Goal: Book appointment/travel/reservation

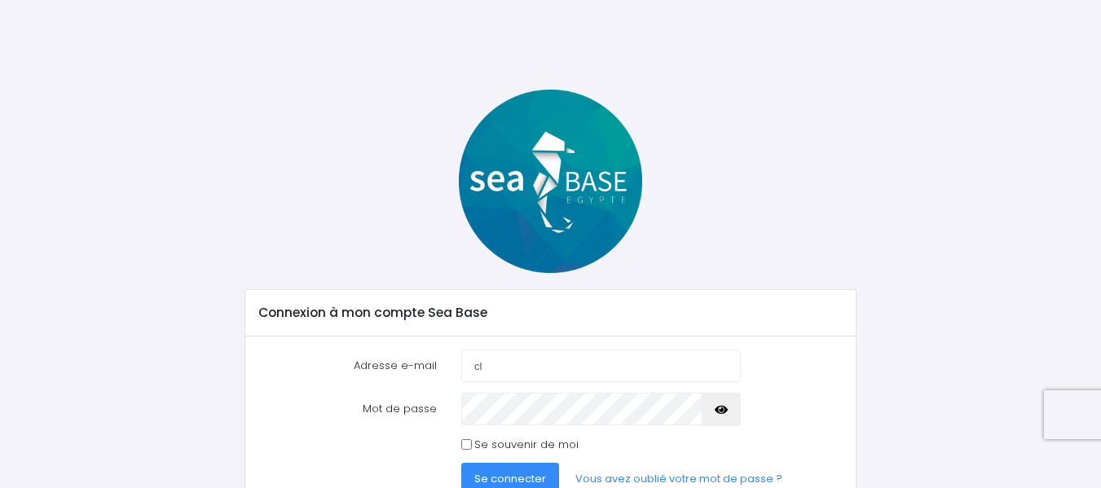
type input "cl"
click at [468, 443] on input "Se souvenir de moi" at bounding box center [466, 444] width 11 height 11
checkbox input "true"
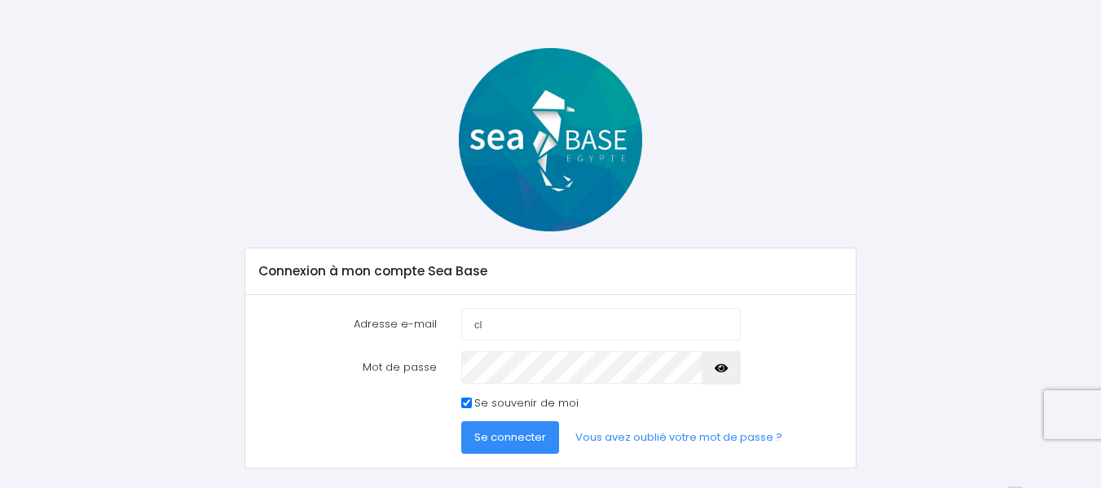
scroll to position [79, 0]
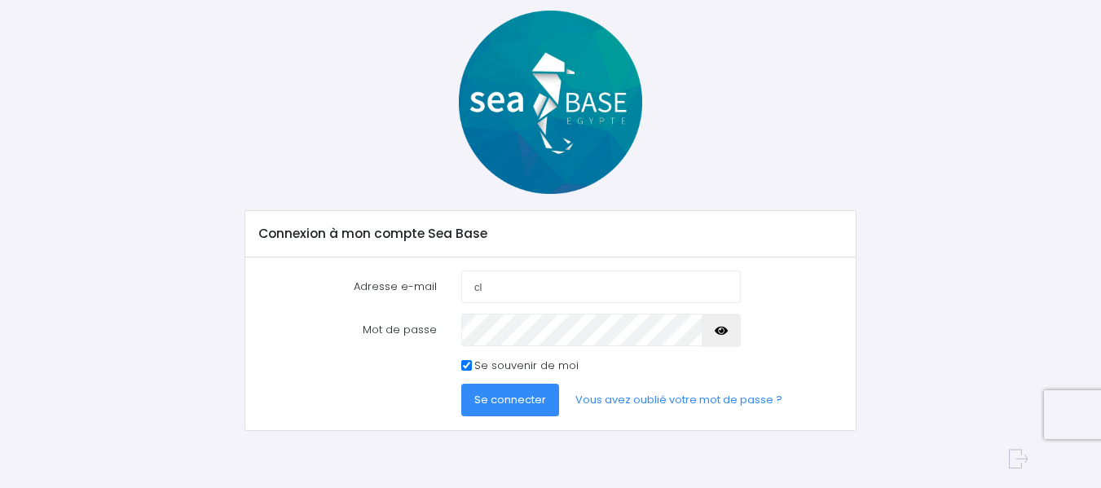
click at [520, 402] on span "Se connecter" at bounding box center [510, 399] width 72 height 15
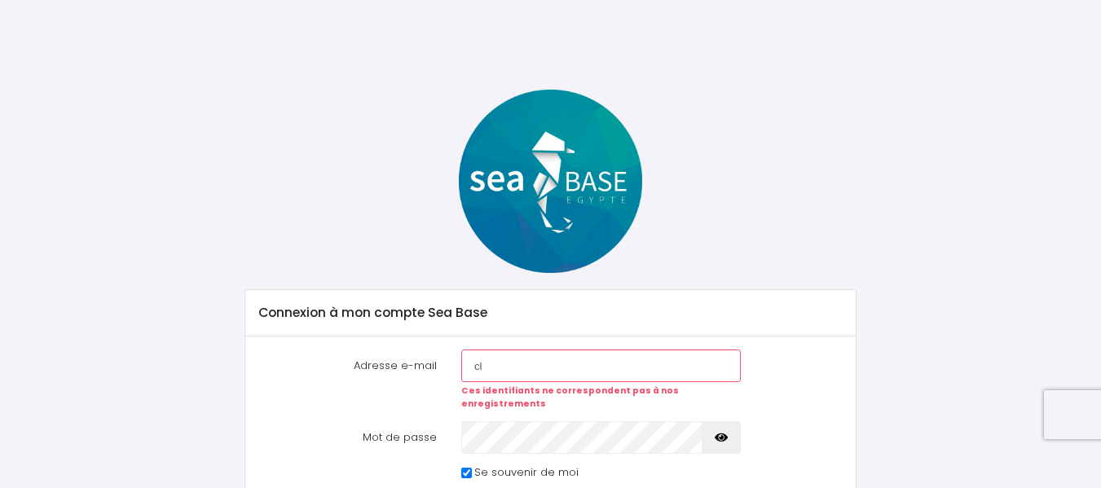
click at [527, 362] on input "cl" at bounding box center [600, 366] width 279 height 33
type input "[PERSON_NAME][EMAIL_ADDRESS][DOMAIN_NAME]"
click at [605, 371] on input "claude.haras@gmail.com" at bounding box center [600, 366] width 279 height 33
click at [718, 438] on icon "button" at bounding box center [721, 438] width 13 height 0
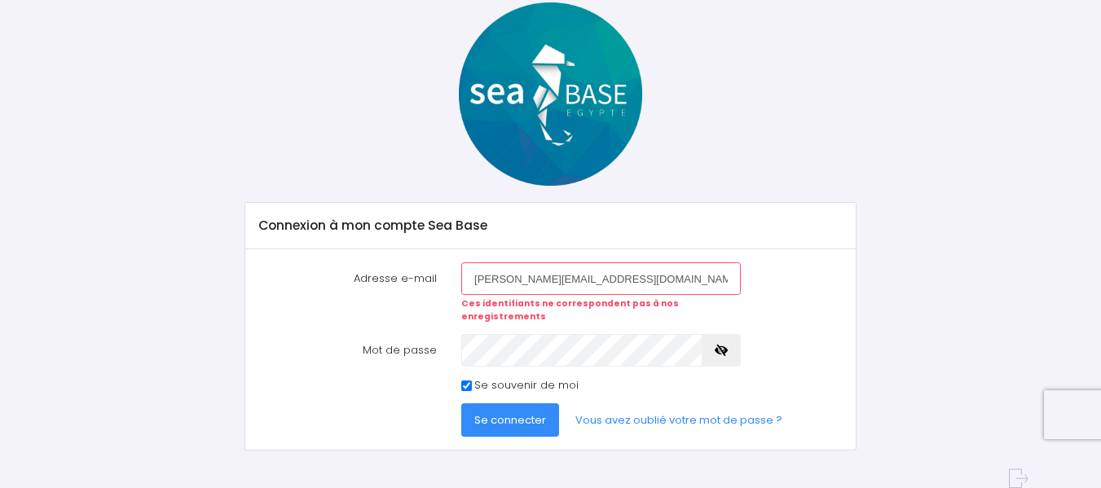
scroll to position [94, 0]
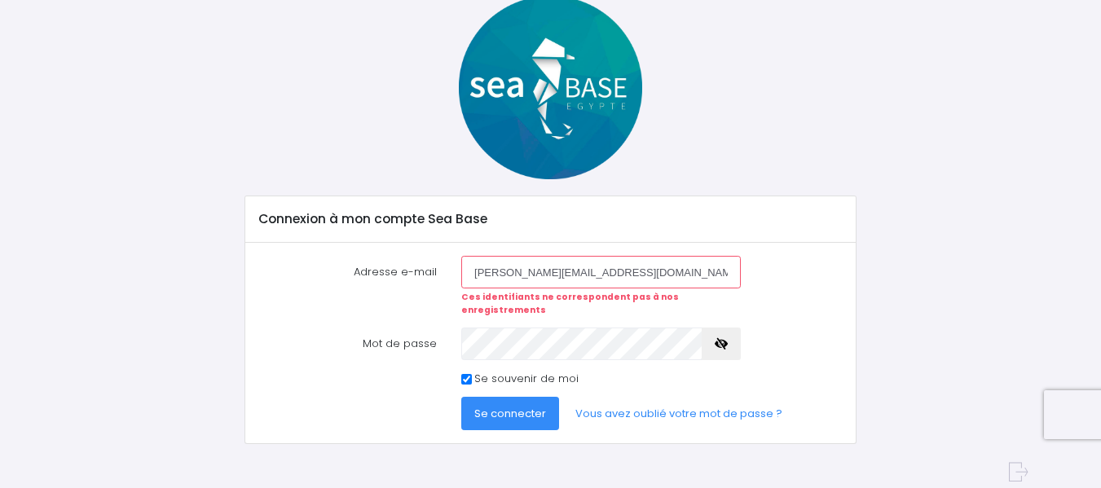
click at [516, 406] on span "Se connecter" at bounding box center [510, 413] width 72 height 15
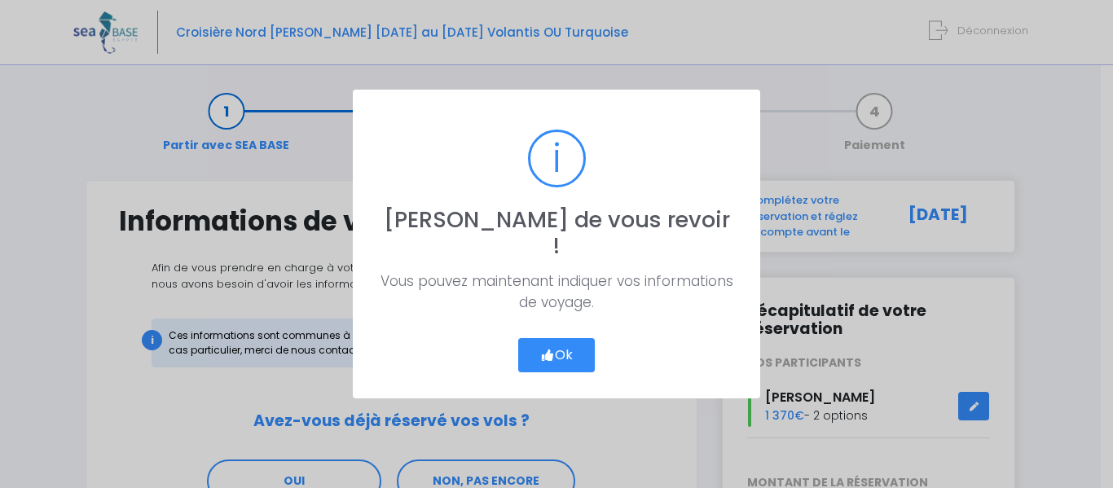
click at [548, 355] on icon "button" at bounding box center [547, 355] width 15 height 0
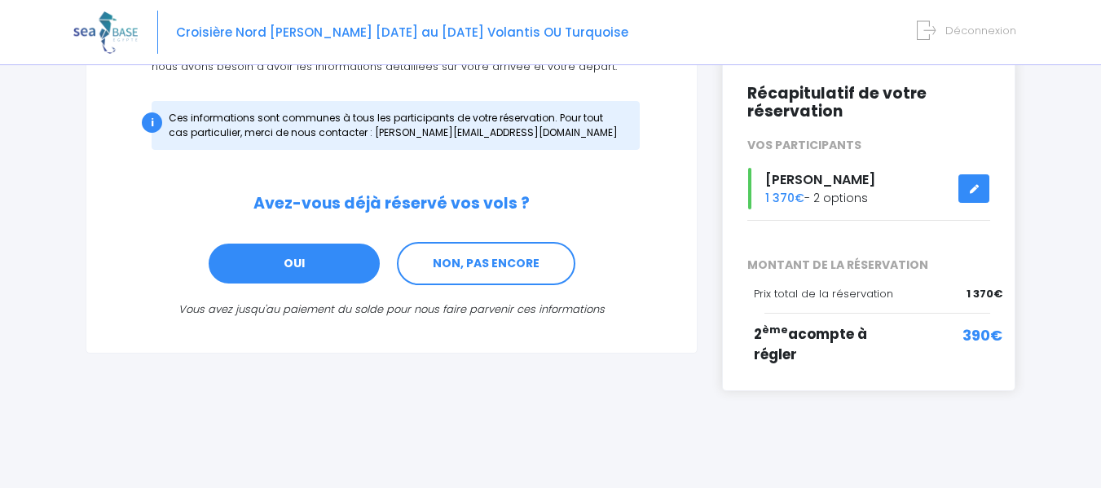
scroll to position [218, 0]
click at [354, 263] on link "OUI" at bounding box center [294, 263] width 174 height 44
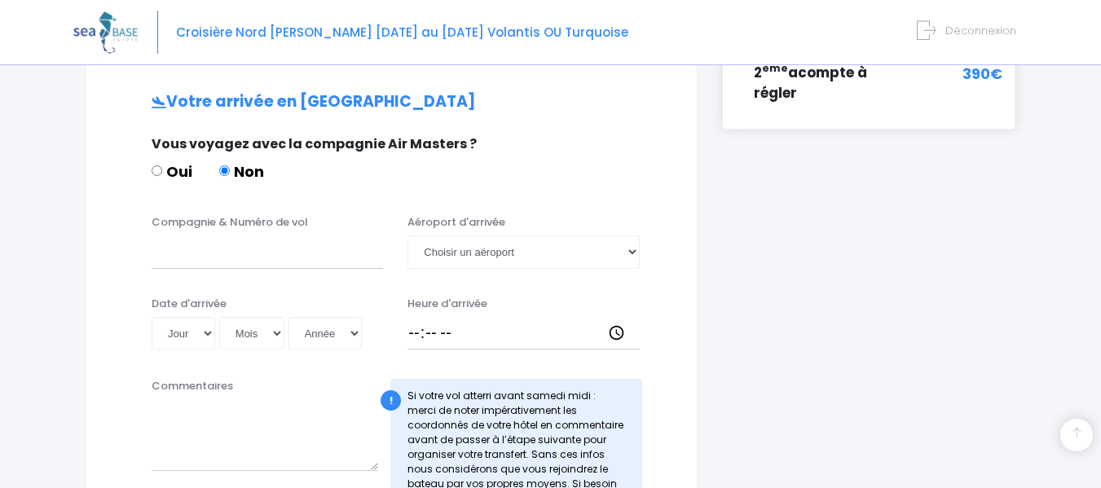
scroll to position [490, 0]
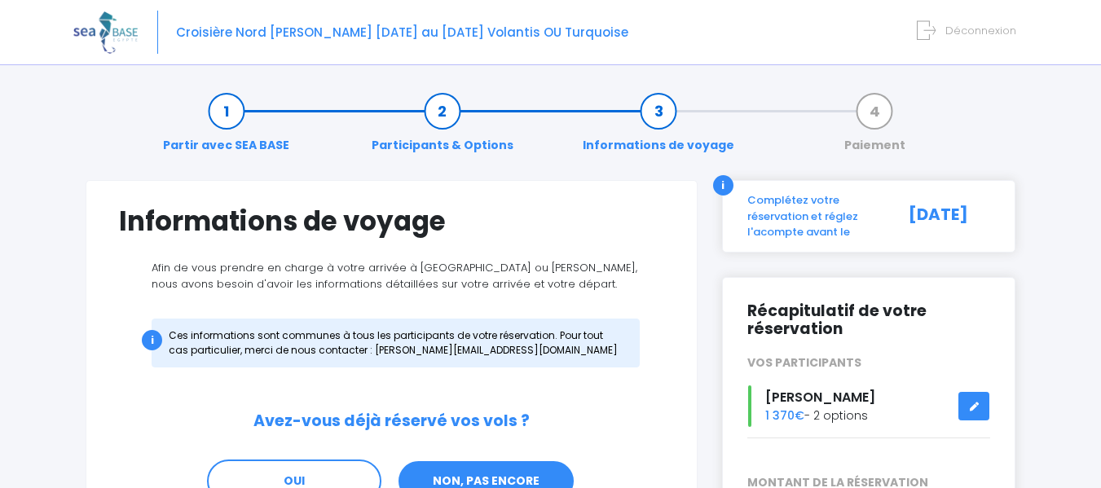
scroll to position [81, 0]
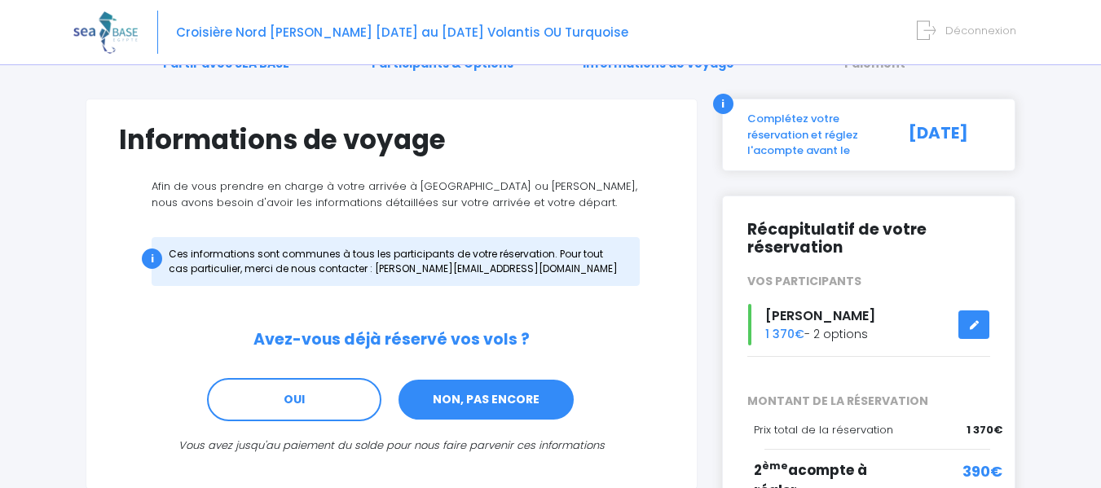
click at [496, 399] on link "NON, PAS ENCORE" at bounding box center [486, 400] width 178 height 44
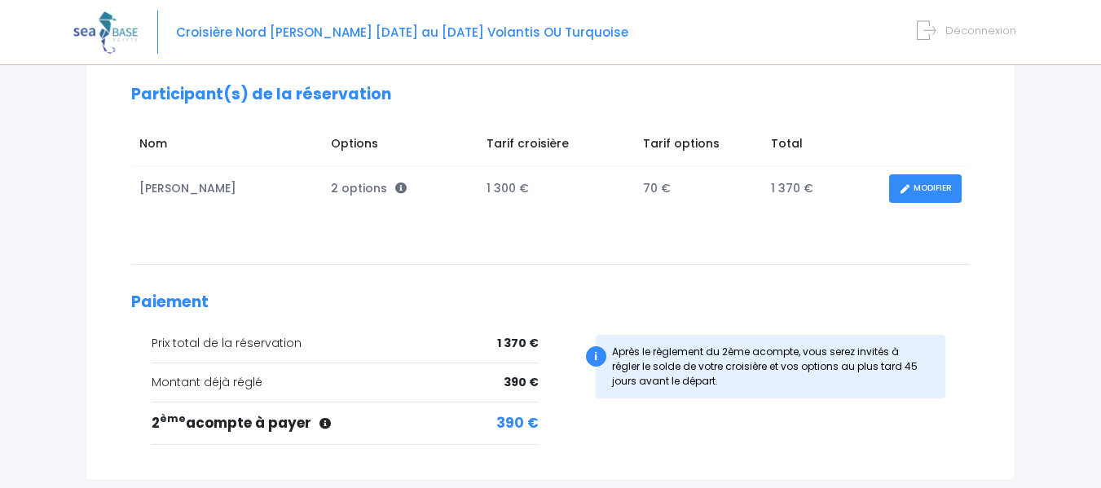
scroll to position [244, 0]
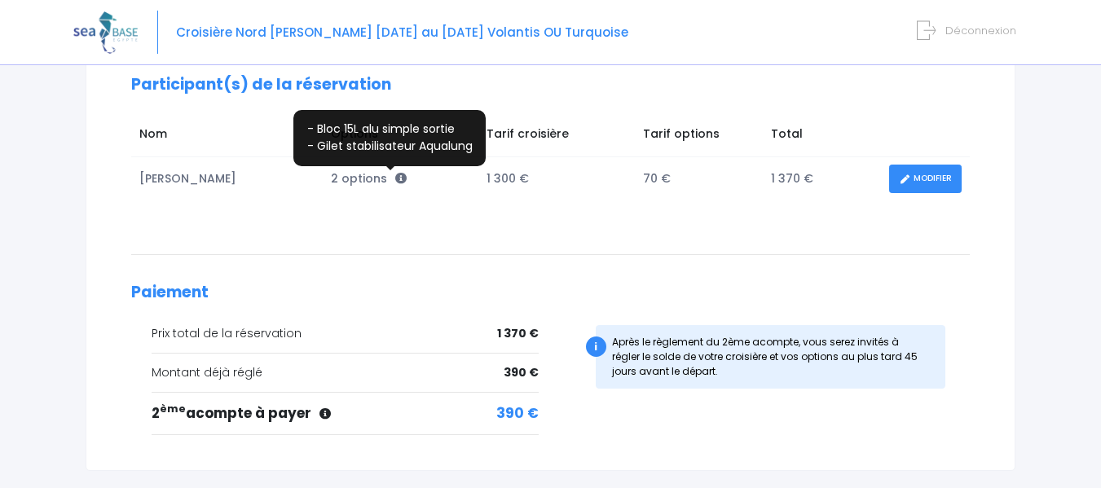
click at [395, 177] on icon at bounding box center [400, 178] width 11 height 11
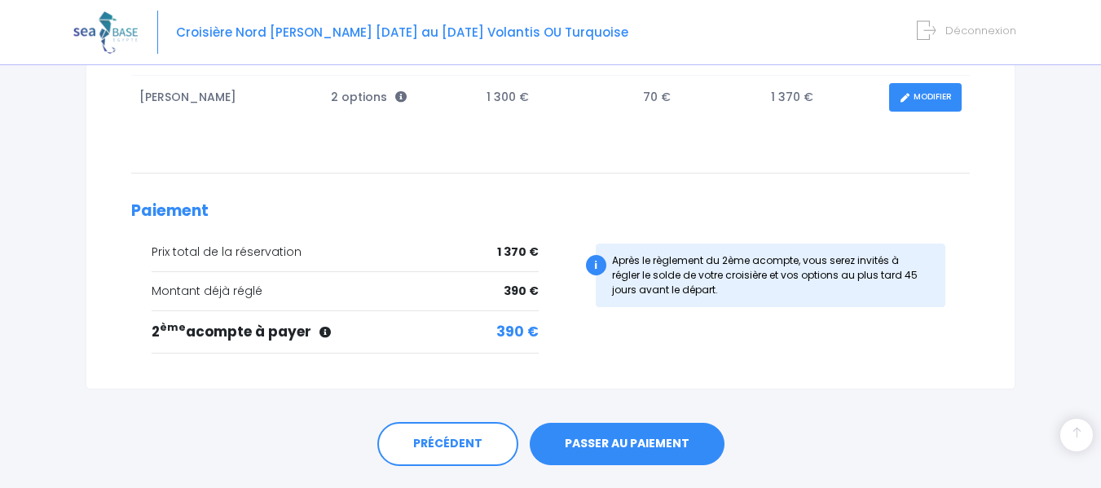
scroll to position [369, 0]
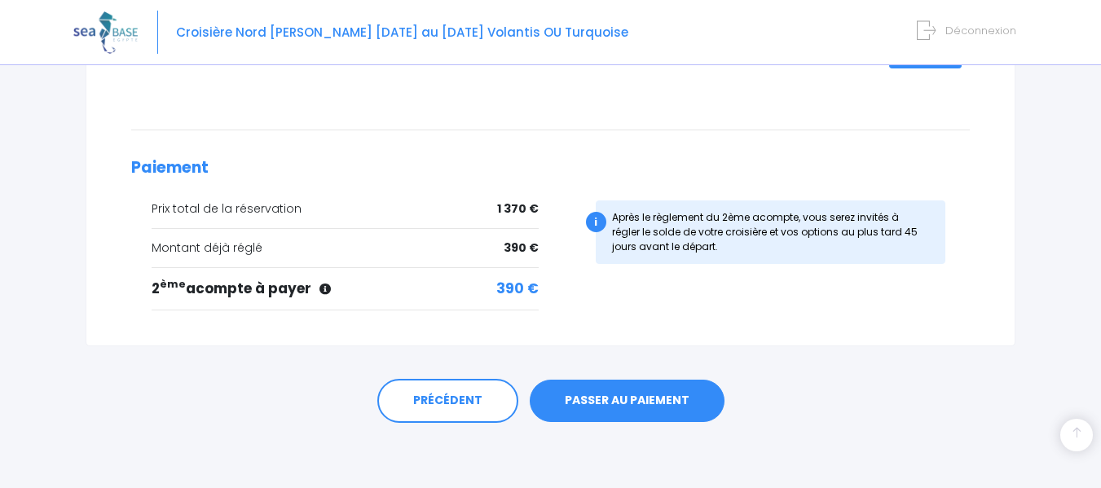
click at [636, 406] on link "PASSER AU PAIEMENT" at bounding box center [627, 401] width 195 height 42
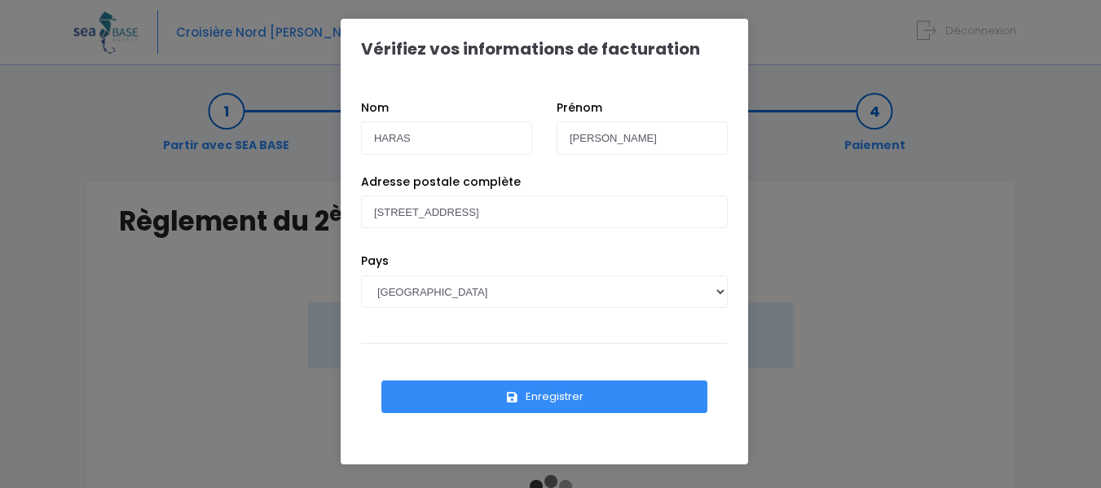
click at [544, 391] on button "Enregistrer" at bounding box center [544, 396] width 326 height 33
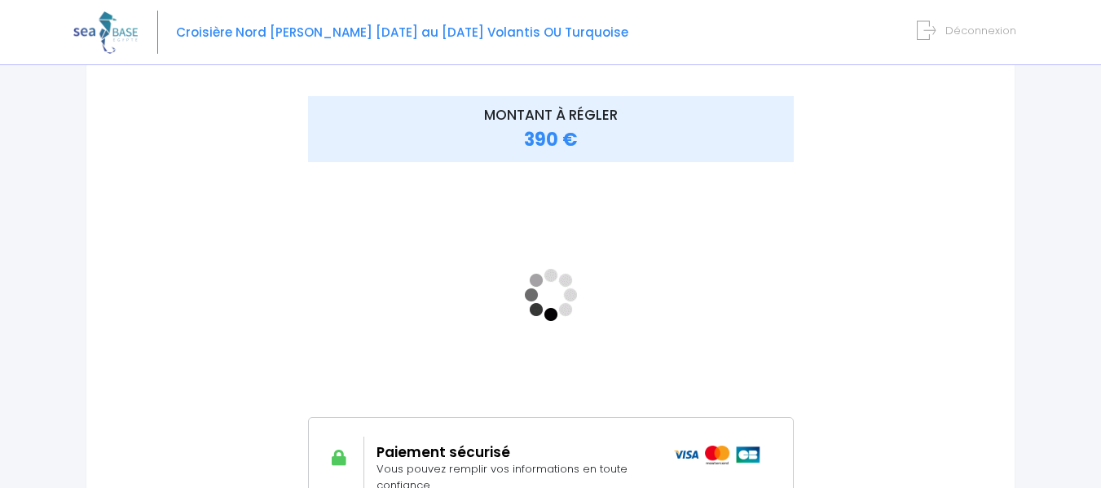
scroll to position [244, 0]
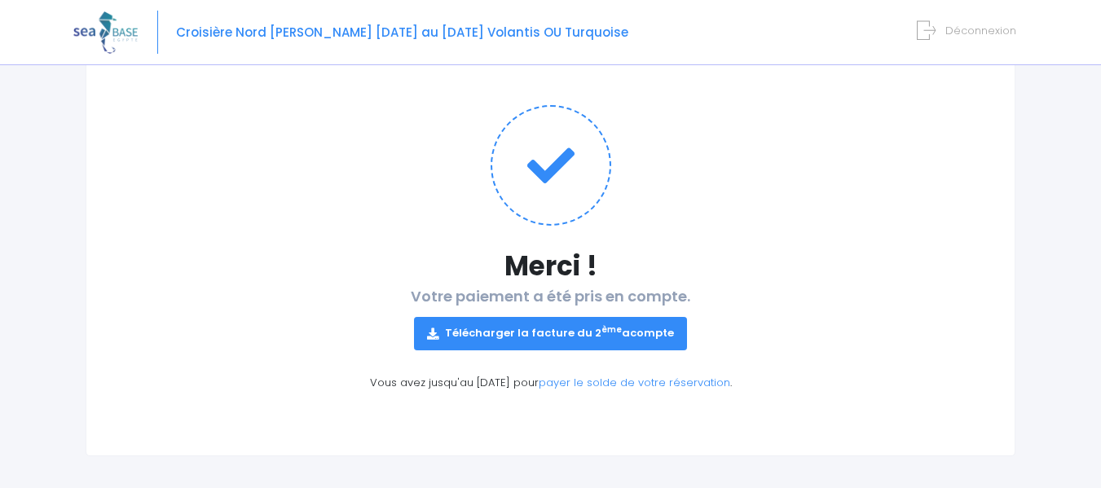
scroll to position [150, 0]
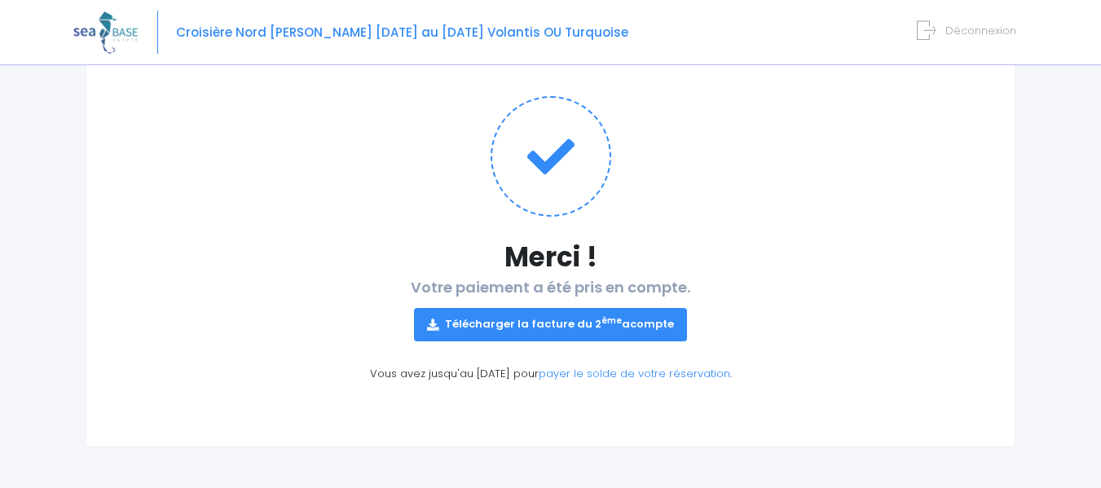
click at [569, 326] on link "Télécharger la facture du 2 ème acompte" at bounding box center [550, 324] width 273 height 33
